Goal: Find specific page/section

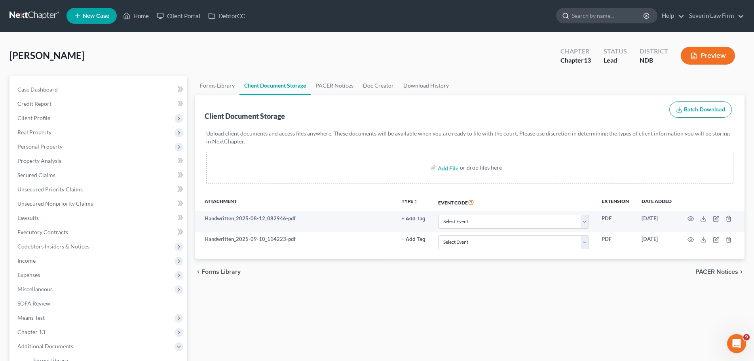
click at [604, 17] on input "search" at bounding box center [608, 15] width 72 height 15
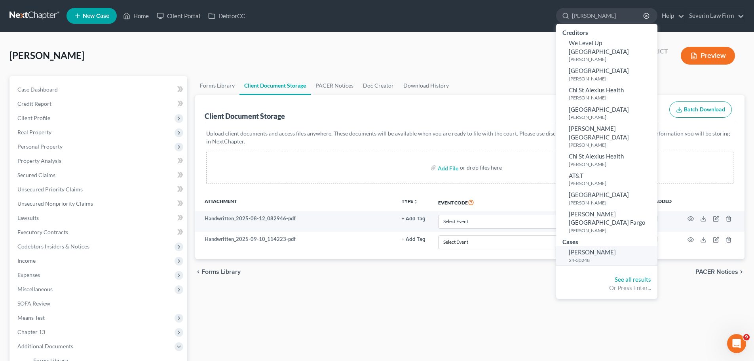
type input "[PERSON_NAME]"
click at [583, 257] on small "24-30248" at bounding box center [612, 260] width 87 height 7
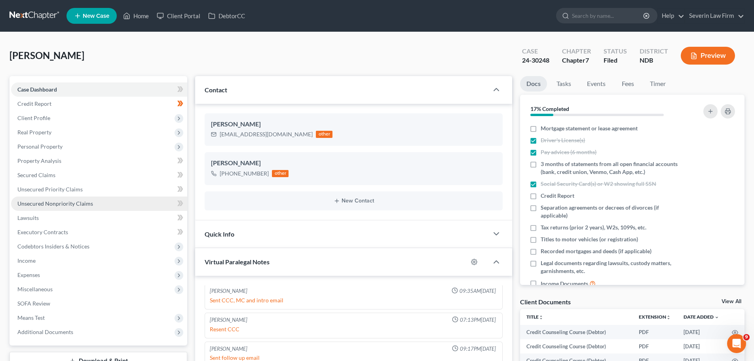
click at [63, 203] on span "Unsecured Nonpriority Claims" at bounding box center [55, 203] width 76 height 7
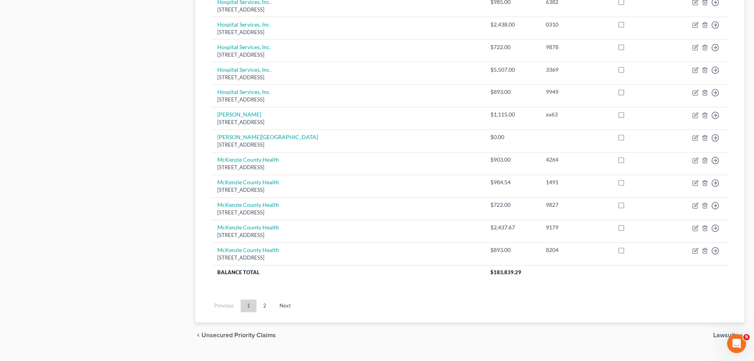
scroll to position [556, 0]
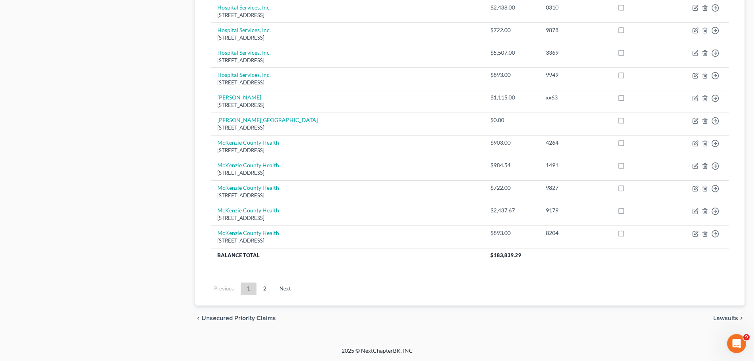
click at [265, 284] on link "2" at bounding box center [265, 288] width 16 height 13
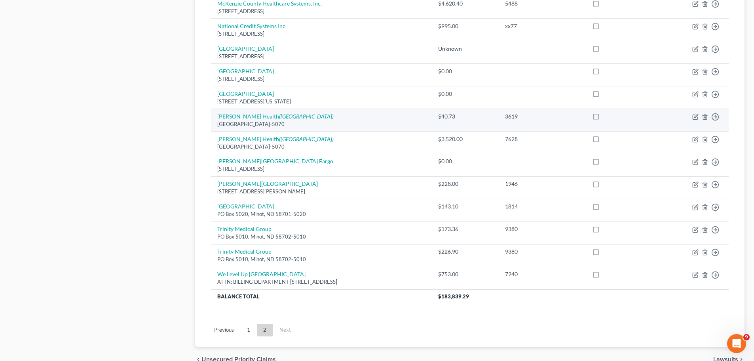
scroll to position [475, 0]
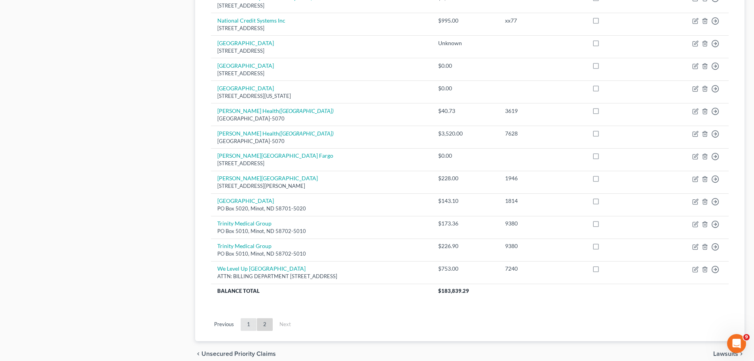
click at [247, 321] on link "1" at bounding box center [249, 324] width 16 height 13
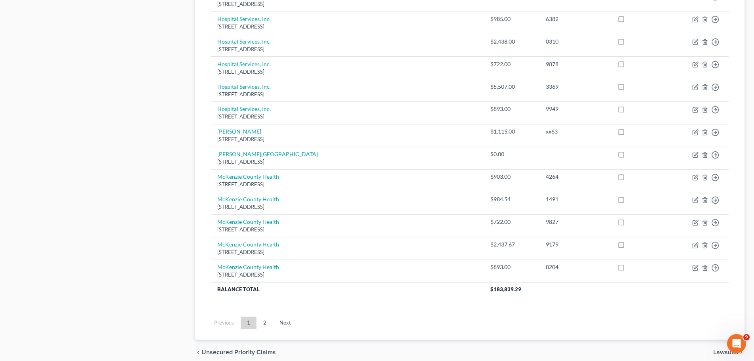
scroll to position [554, 0]
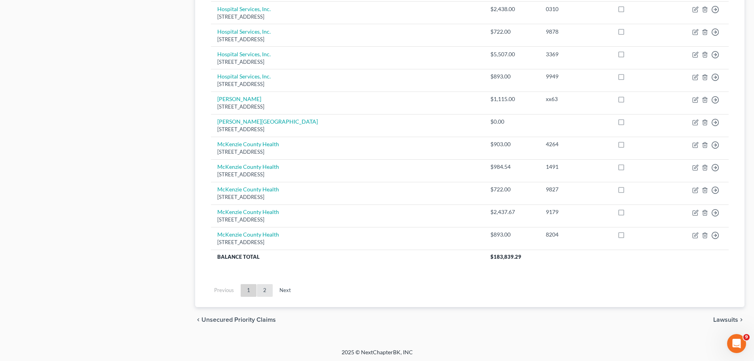
click at [267, 290] on link "2" at bounding box center [265, 290] width 16 height 13
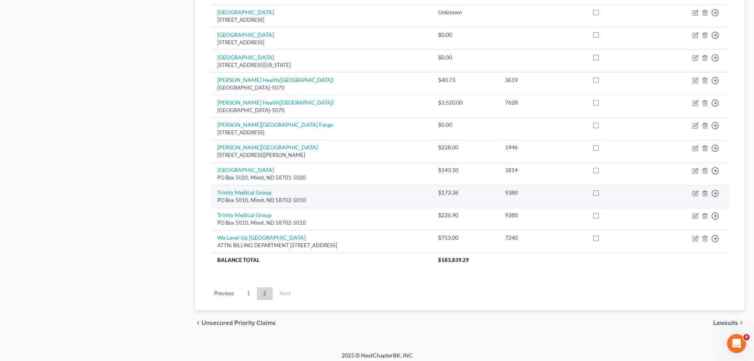
scroll to position [511, 0]
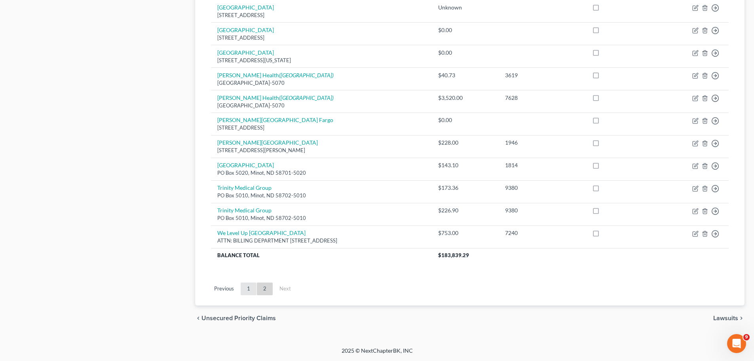
click at [245, 288] on link "1" at bounding box center [249, 288] width 16 height 13
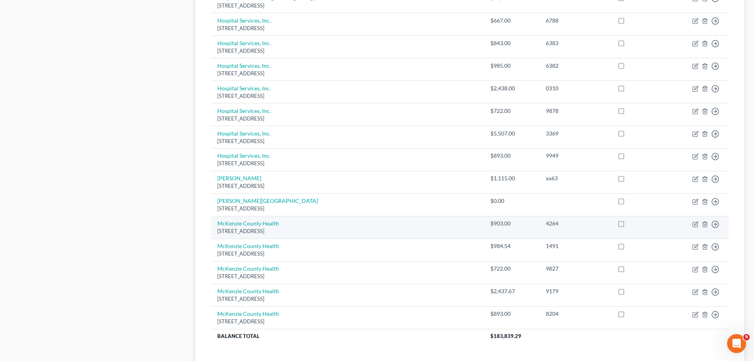
scroll to position [515, 0]
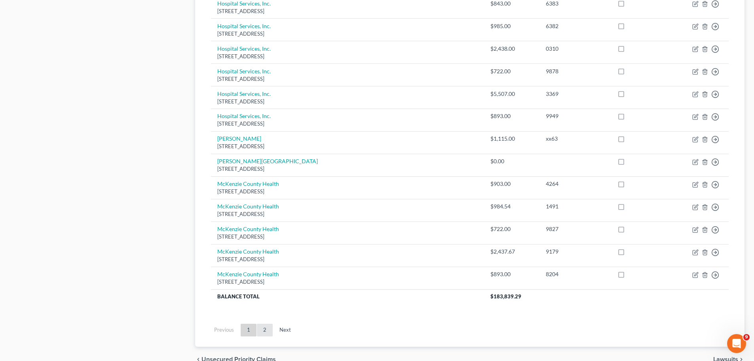
click at [261, 330] on link "2" at bounding box center [265, 329] width 16 height 13
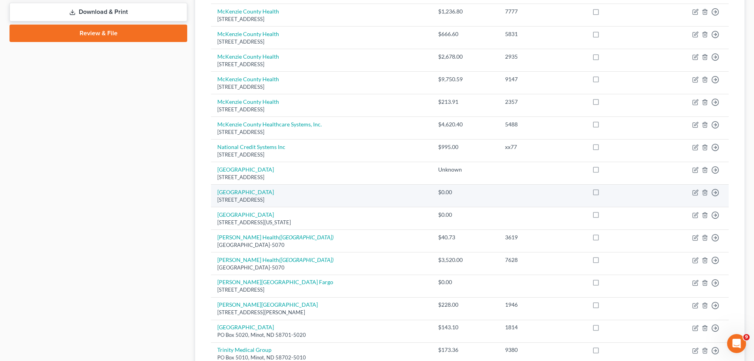
scroll to position [511, 0]
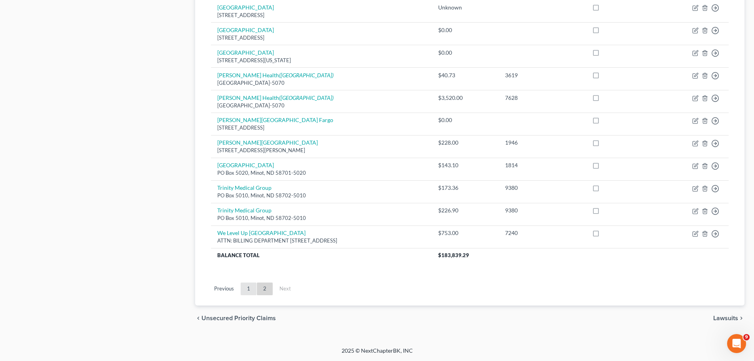
click at [244, 287] on link "1" at bounding box center [249, 288] width 16 height 13
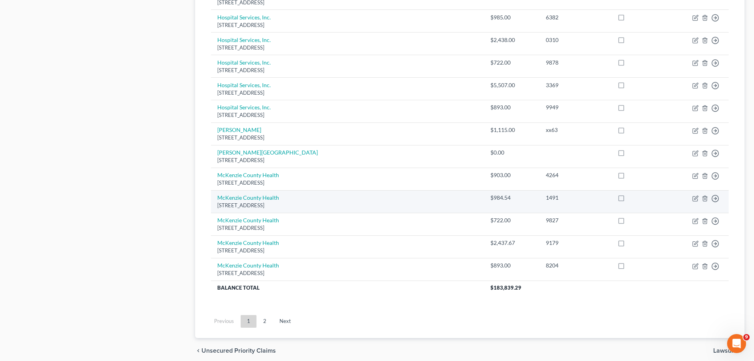
scroll to position [556, 0]
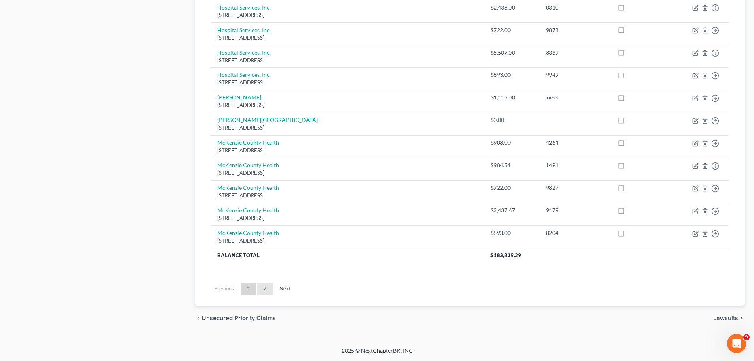
click at [265, 289] on link "2" at bounding box center [265, 288] width 16 height 13
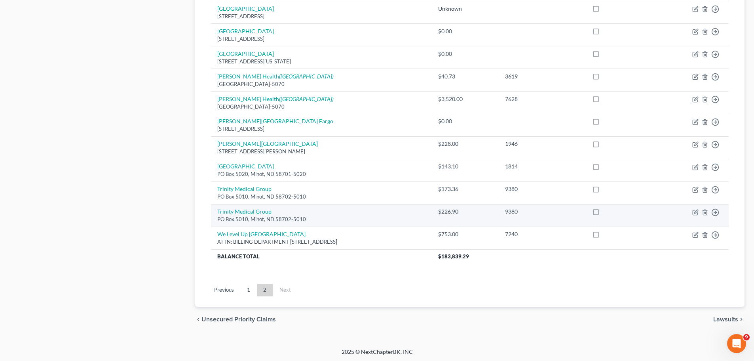
scroll to position [511, 0]
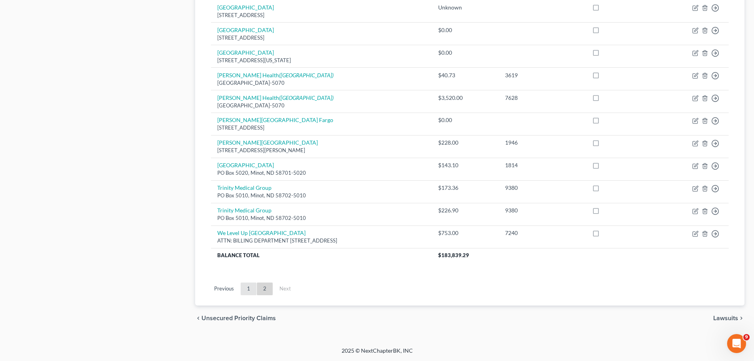
click at [248, 289] on link "1" at bounding box center [249, 288] width 16 height 13
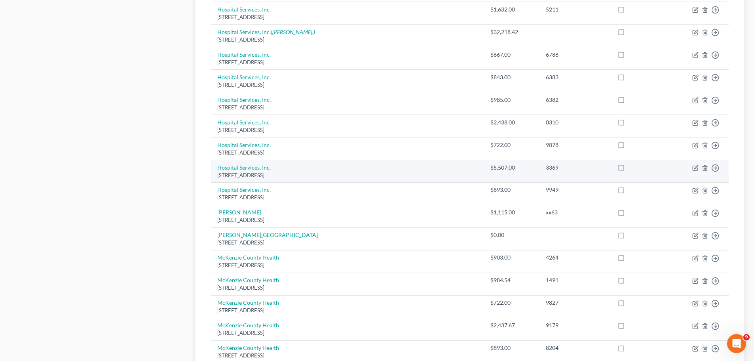
scroll to position [515, 0]
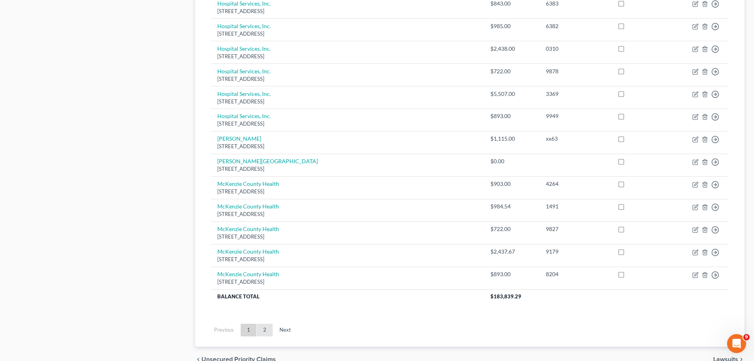
click at [263, 331] on link "2" at bounding box center [265, 329] width 16 height 13
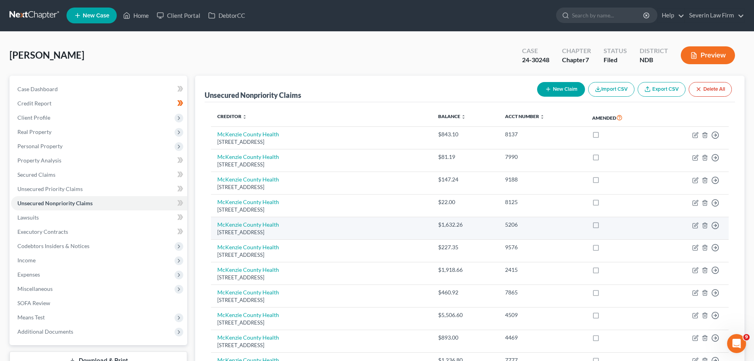
scroll to position [0, 0]
